Goal: Check status: Check status

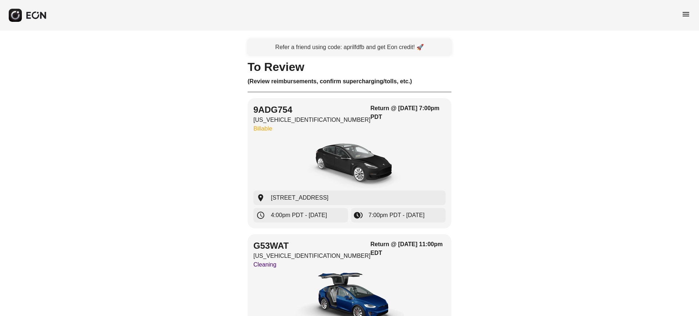
click at [681, 12] on span "menu" at bounding box center [685, 14] width 9 height 9
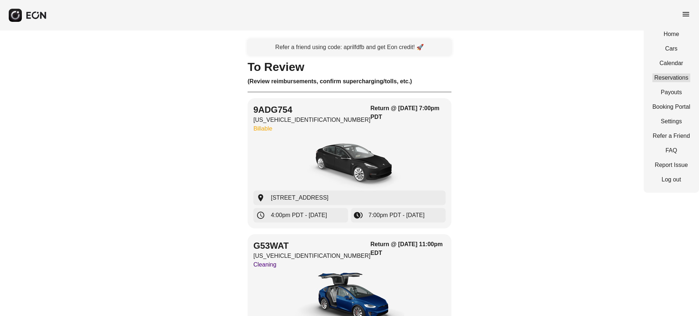
click at [667, 81] on link "Reservations" at bounding box center [671, 77] width 38 height 9
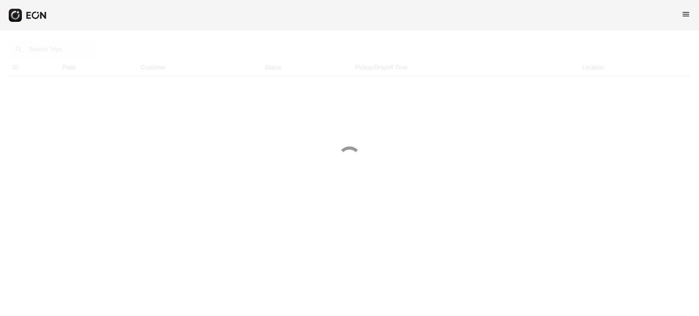
click at [55, 53] on div at bounding box center [349, 158] width 699 height 316
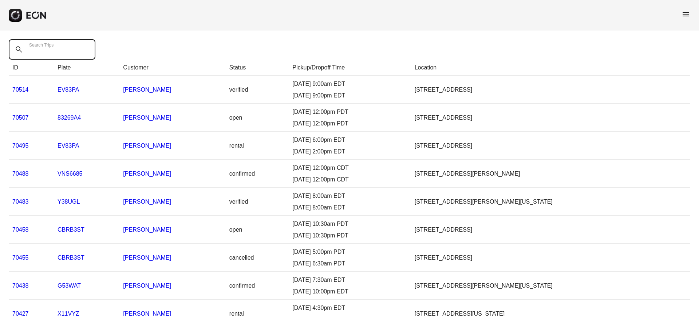
click at [55, 55] on Trips "Search Trips" at bounding box center [52, 49] width 87 height 20
paste Trips "*****"
type Trips "*****"
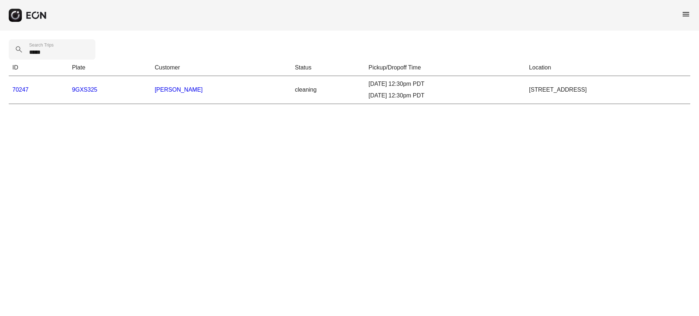
click at [25, 88] on link "70247" at bounding box center [20, 90] width 16 height 6
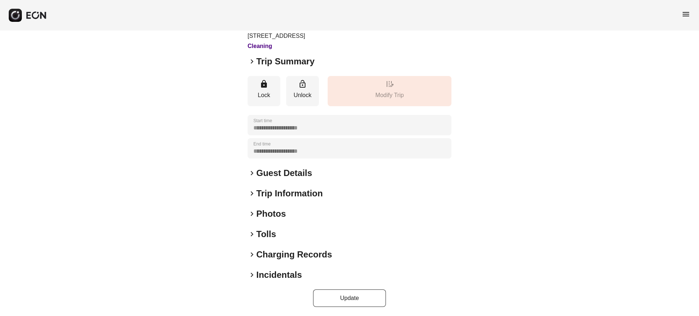
scroll to position [56, 0]
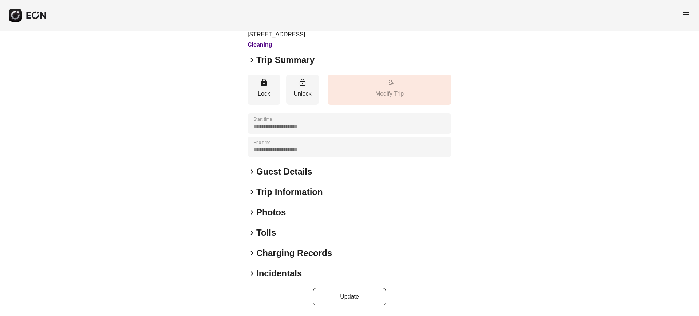
click at [249, 191] on span "keyboard_arrow_right" at bounding box center [251, 192] width 9 height 9
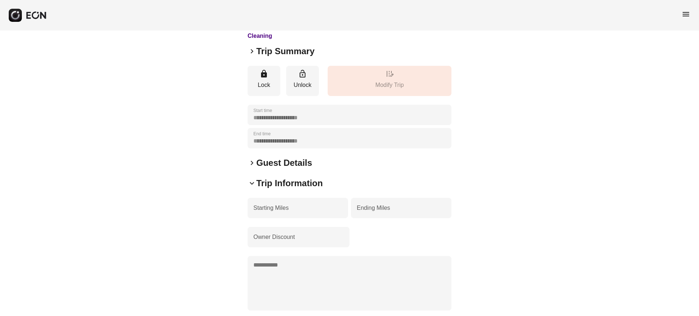
click at [250, 188] on span "keyboard_arrow_down" at bounding box center [251, 183] width 9 height 9
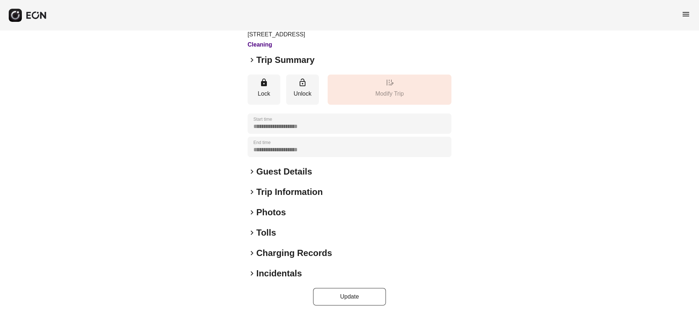
click at [252, 253] on span "keyboard_arrow_right" at bounding box center [251, 253] width 9 height 9
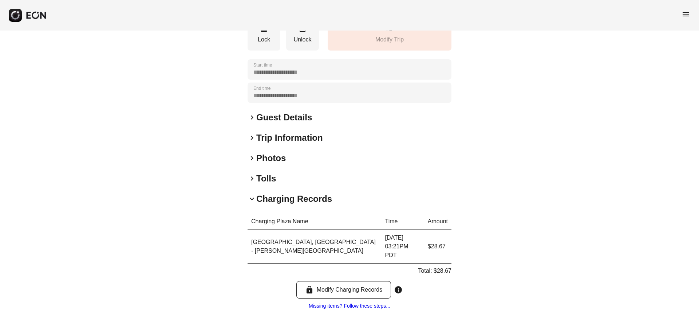
scroll to position [144, 0]
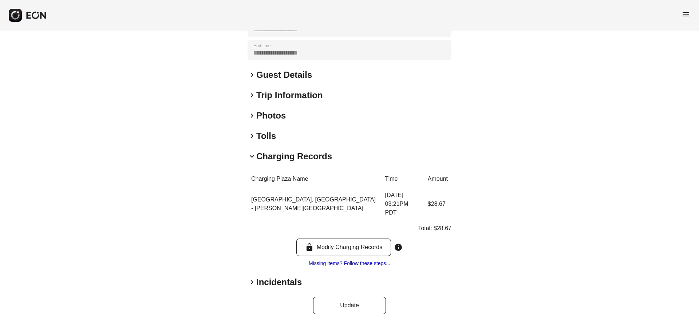
click at [251, 278] on span "keyboard_arrow_right" at bounding box center [251, 282] width 9 height 9
click at [251, 120] on span "keyboard_arrow_right" at bounding box center [251, 115] width 9 height 9
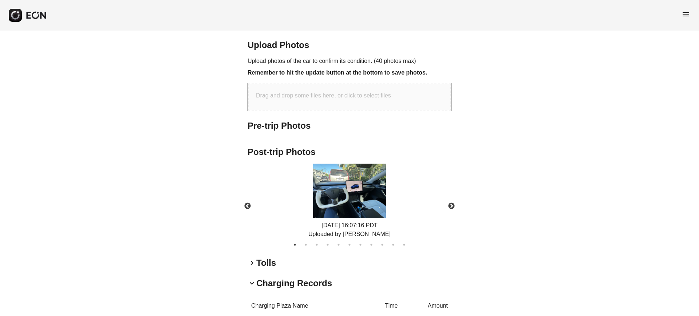
scroll to position [326, 0]
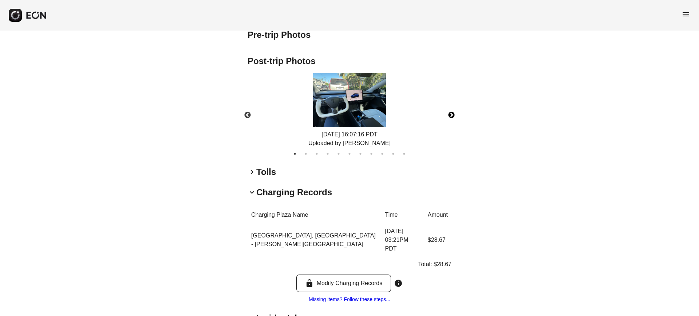
click at [453, 124] on button "Next" at bounding box center [450, 115] width 25 height 25
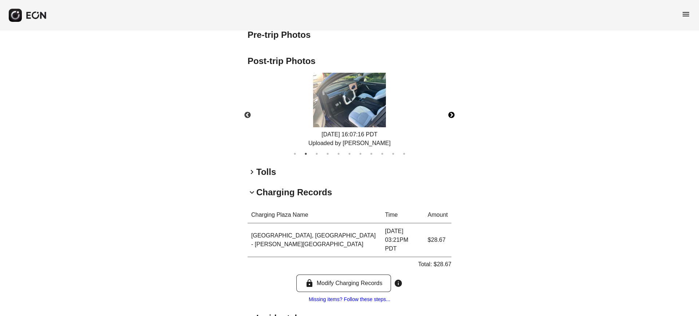
click at [453, 124] on button "Next" at bounding box center [450, 115] width 25 height 25
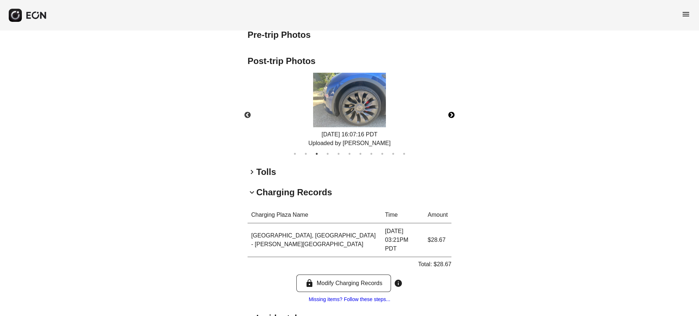
click at [453, 124] on button "Next" at bounding box center [450, 115] width 25 height 25
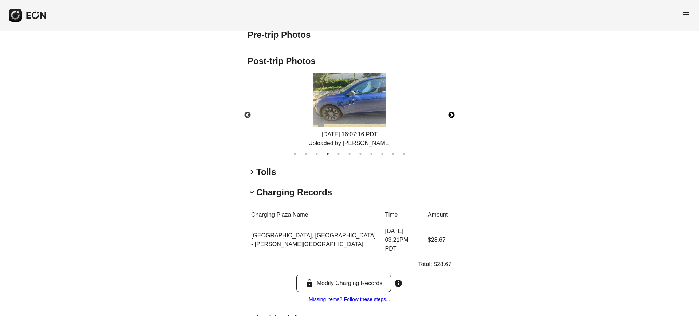
click at [453, 124] on button "Next" at bounding box center [450, 115] width 25 height 25
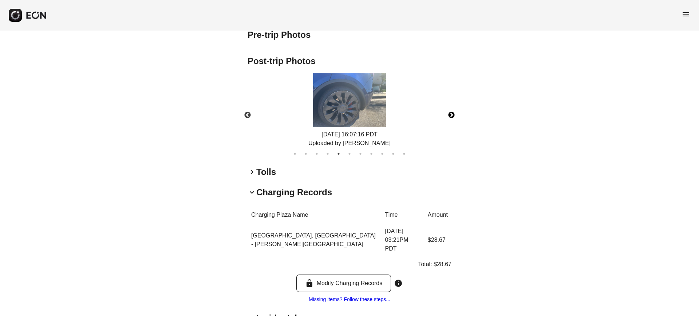
click at [453, 124] on button "Next" at bounding box center [450, 115] width 25 height 25
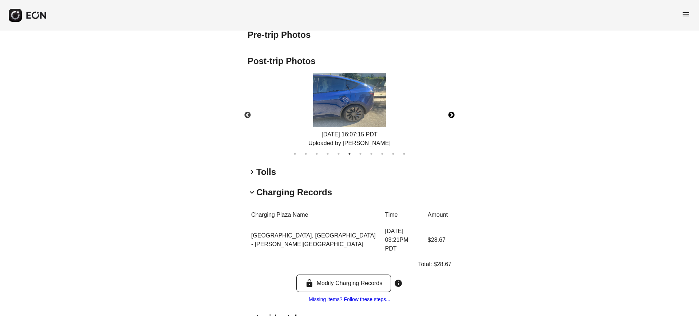
click at [453, 124] on button "Next" at bounding box center [450, 115] width 25 height 25
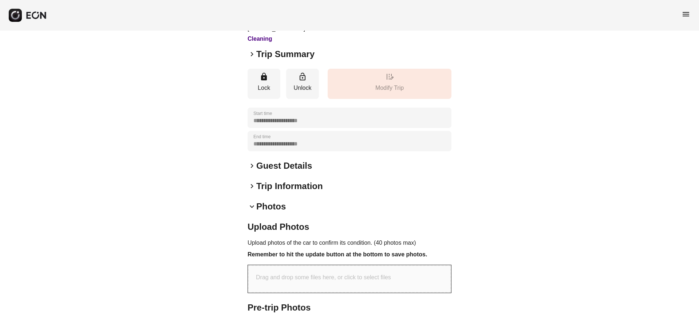
scroll to position [0, 0]
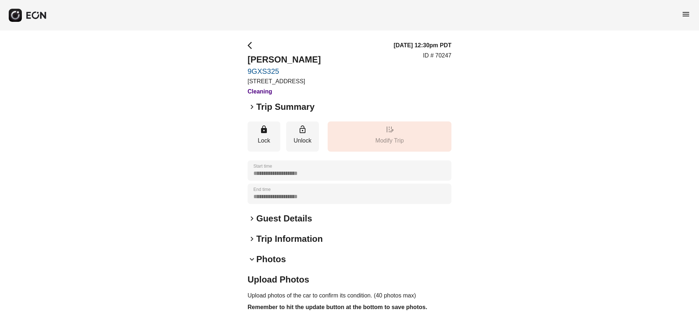
click at [250, 111] on span "keyboard_arrow_right" at bounding box center [251, 107] width 9 height 9
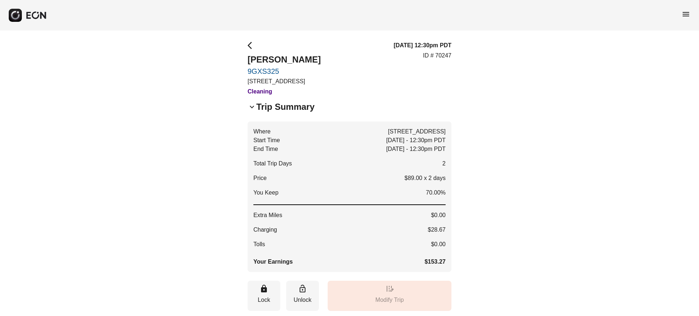
click at [250, 111] on span "keyboard_arrow_down" at bounding box center [251, 107] width 9 height 9
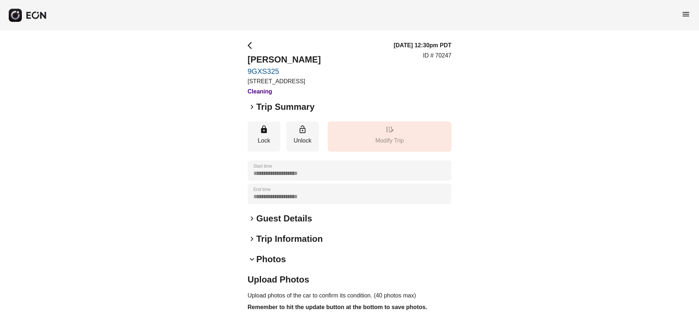
click at [251, 223] on span "keyboard_arrow_right" at bounding box center [251, 218] width 9 height 9
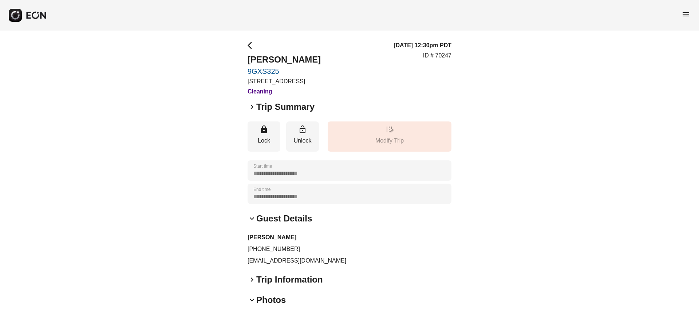
click at [251, 223] on span "keyboard_arrow_down" at bounding box center [251, 218] width 9 height 9
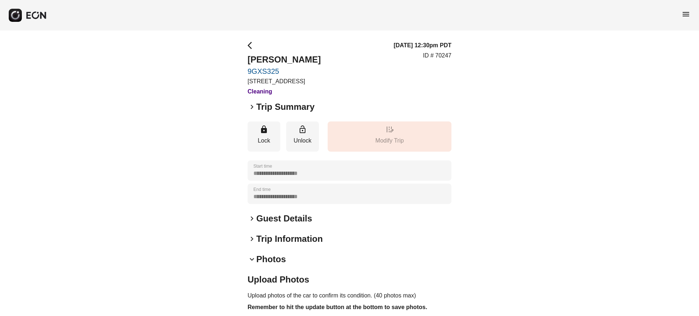
click at [251, 223] on span "keyboard_arrow_right" at bounding box center [251, 218] width 9 height 9
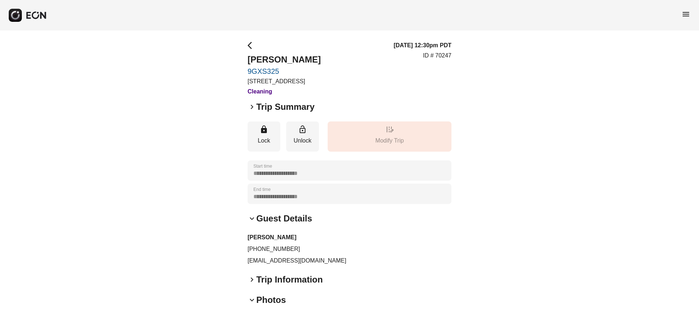
click at [251, 223] on span "keyboard_arrow_down" at bounding box center [251, 218] width 9 height 9
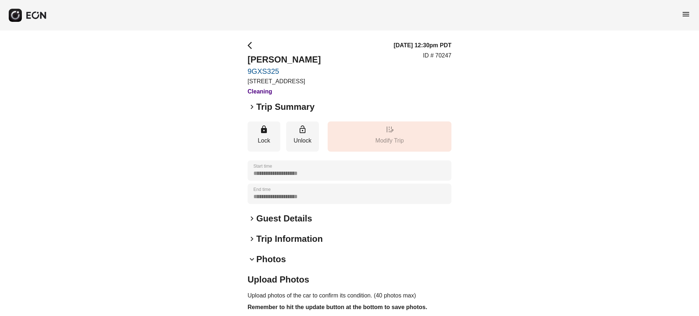
click at [250, 243] on span "keyboard_arrow_right" at bounding box center [251, 239] width 9 height 9
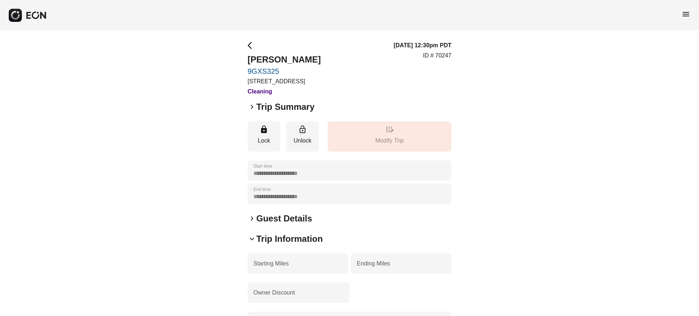
click at [250, 243] on span "keyboard_arrow_down" at bounding box center [251, 239] width 9 height 9
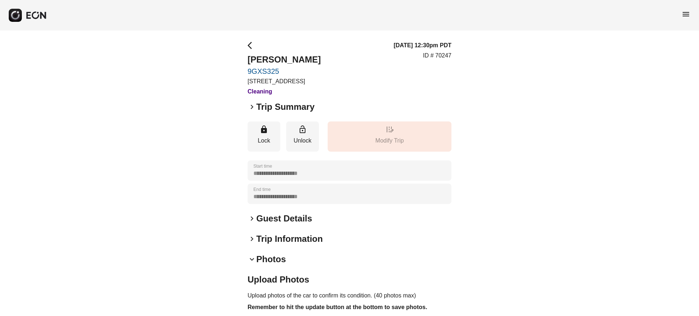
click at [248, 264] on span "keyboard_arrow_down" at bounding box center [251, 259] width 9 height 9
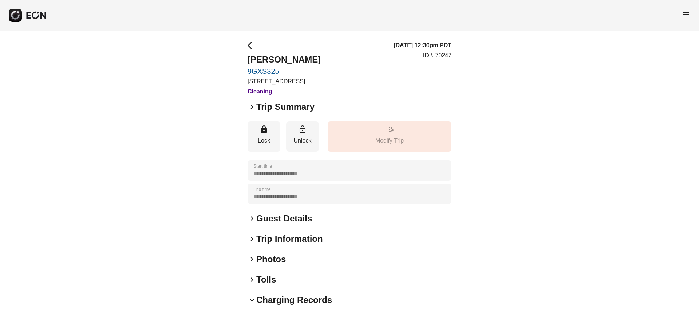
click at [248, 264] on span "keyboard_arrow_right" at bounding box center [251, 259] width 9 height 9
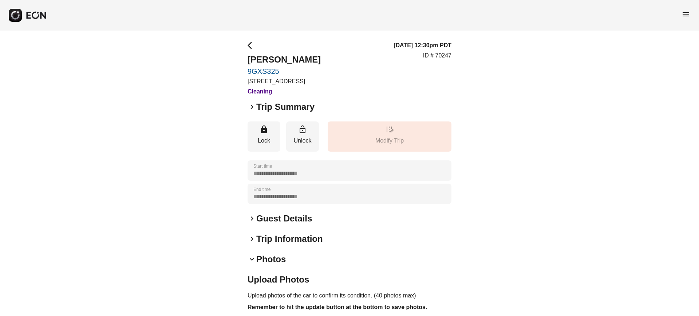
click at [251, 263] on span "keyboard_arrow_down" at bounding box center [251, 259] width 9 height 9
